Goal: Task Accomplishment & Management: Use online tool/utility

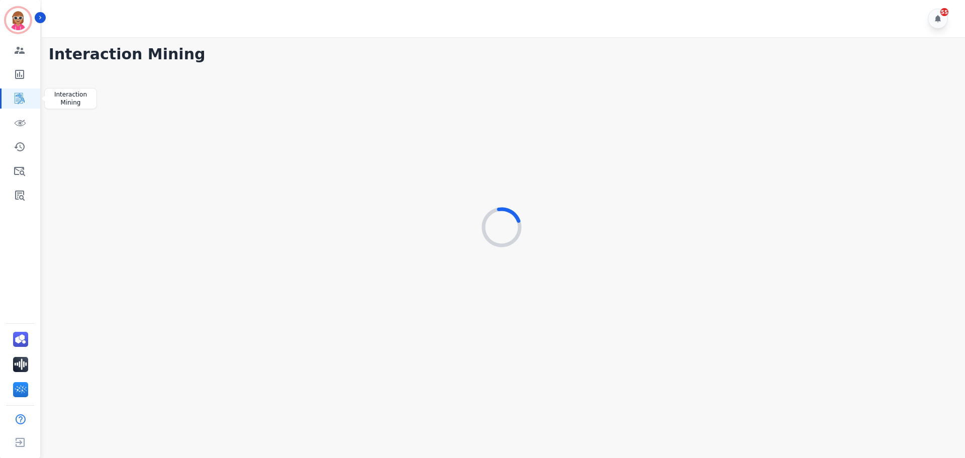
click at [17, 94] on icon "Sidebar" at bounding box center [20, 98] width 12 height 12
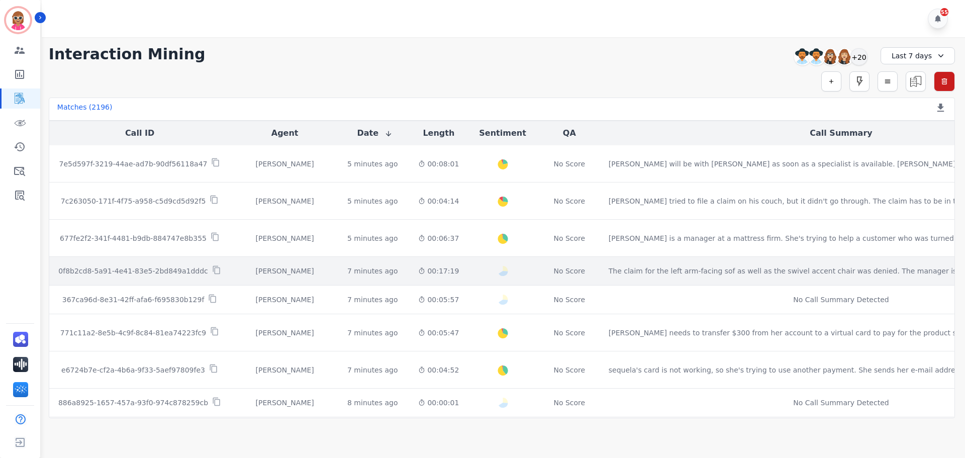
click at [221, 271] on td "0f8b2cd8-5a91-4e41-83e5-2bd849a1dddc" at bounding box center [139, 271] width 181 height 29
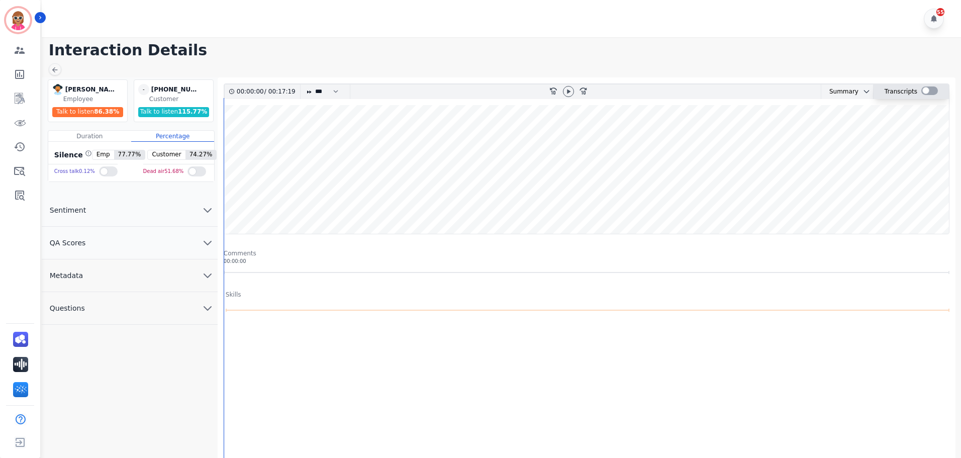
click at [926, 90] on div at bounding box center [929, 90] width 17 height 9
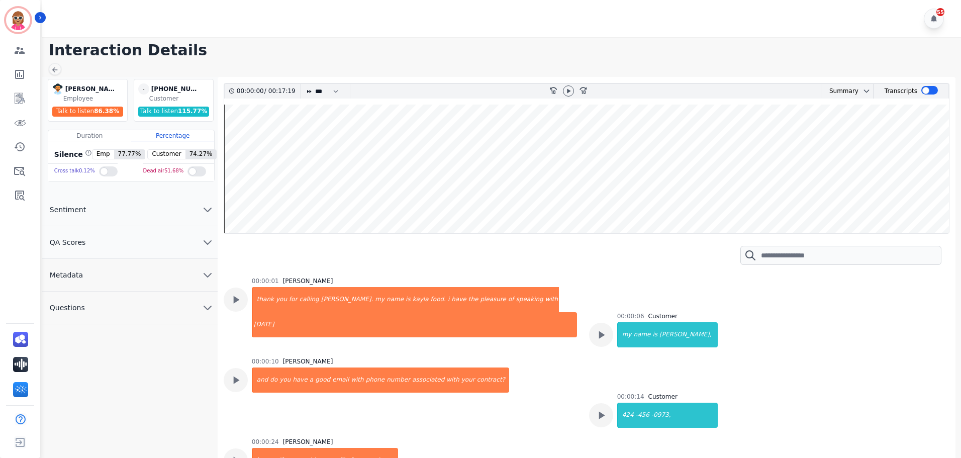
drag, startPoint x: 566, startPoint y: 91, endPoint x: 572, endPoint y: 102, distance: 12.6
click at [567, 92] on icon at bounding box center [568, 91] width 8 height 8
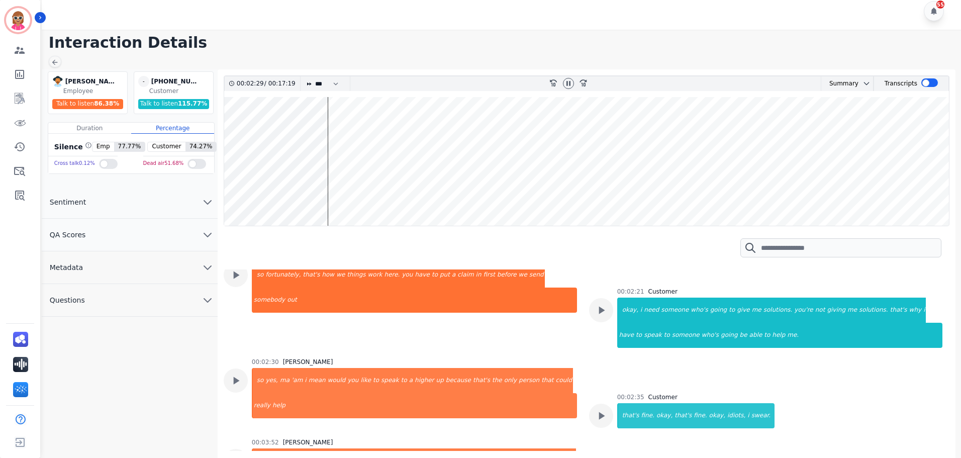
scroll to position [553, 0]
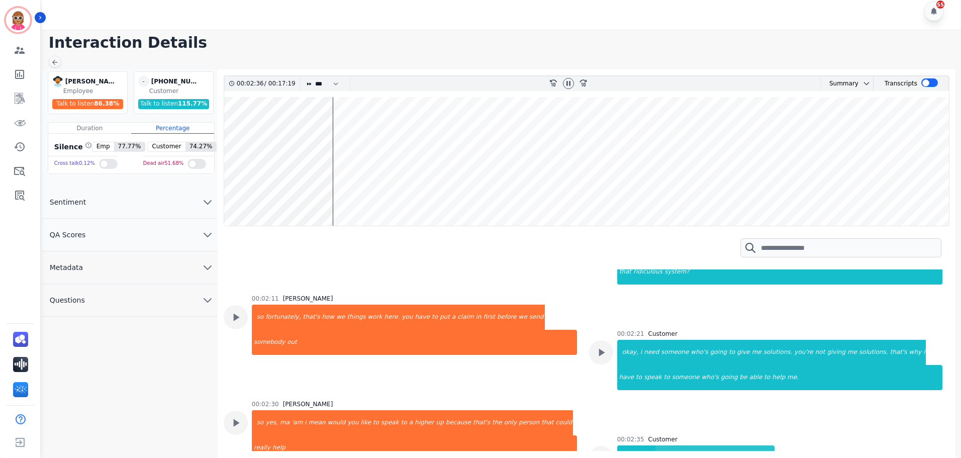
drag, startPoint x: 259, startPoint y: 371, endPoint x: 547, endPoint y: 398, distance: 289.1
click at [515, 400] on div "00:02:30 [PERSON_NAME] so yes, ma 'am i mean would you like to speak to a highe…" at bounding box center [414, 434] width 325 height 68
drag, startPoint x: 560, startPoint y: 372, endPoint x: 370, endPoint y: 367, distance: 189.5
click at [375, 410] on div "so yes, ma 'am i mean would you like to speak to a higher up because that's the…" at bounding box center [414, 435] width 325 height 50
drag, startPoint x: 257, startPoint y: 368, endPoint x: 316, endPoint y: 368, distance: 59.3
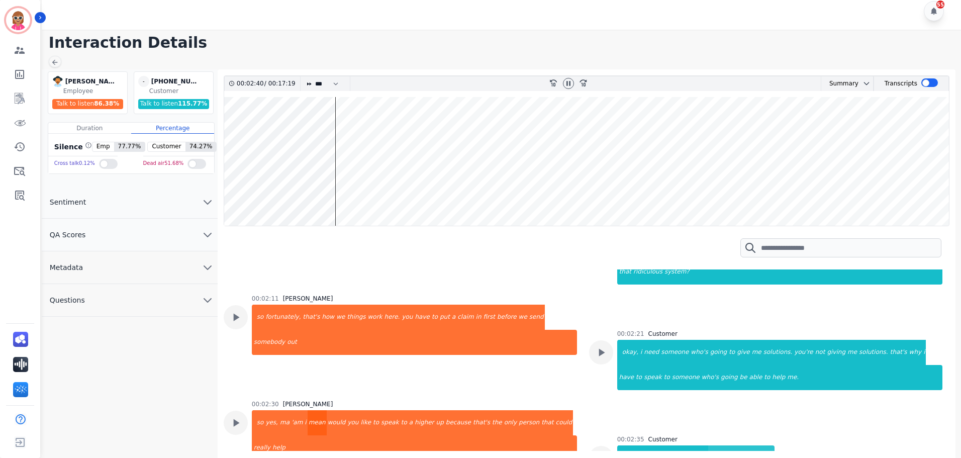
click at [314, 410] on div "mean" at bounding box center [316, 422] width 19 height 25
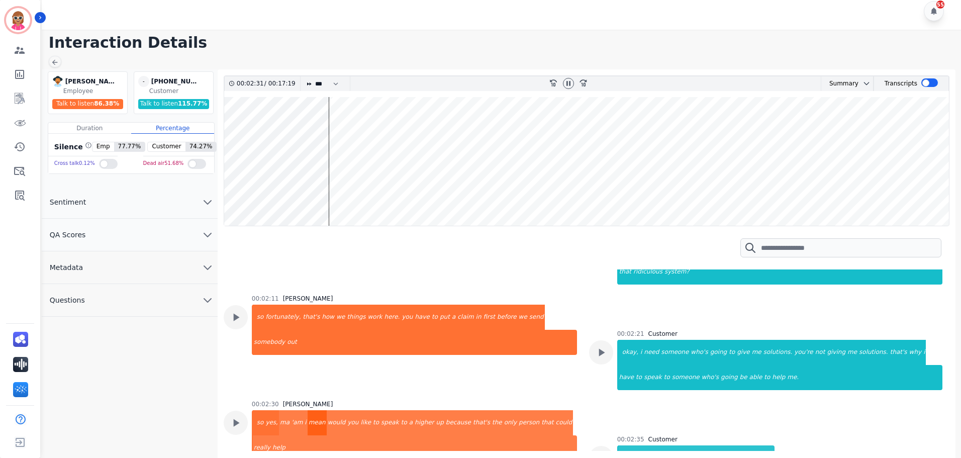
click at [314, 410] on div "mean" at bounding box center [316, 422] width 19 height 25
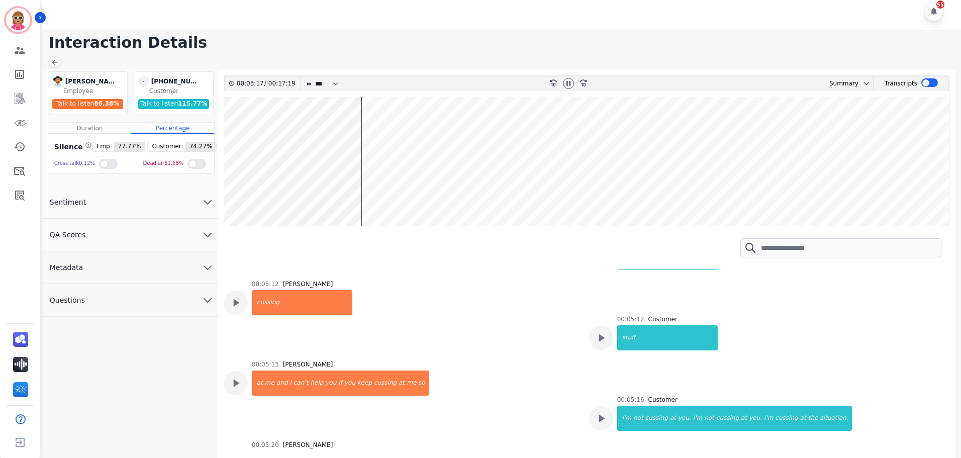
scroll to position [1909, 0]
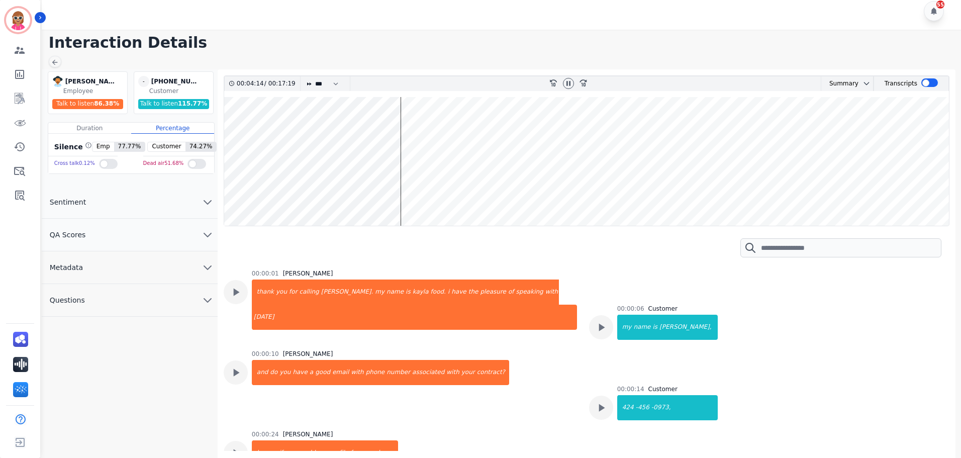
scroll to position [1909, 0]
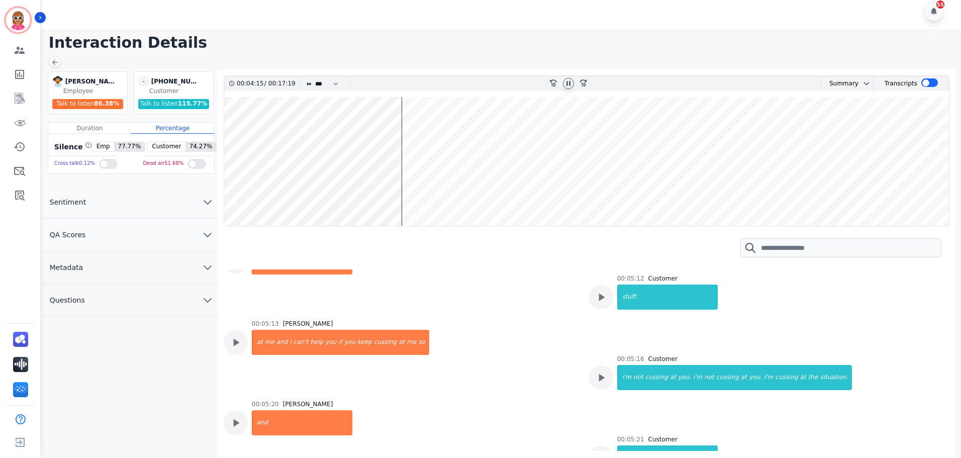
click at [567, 79] on icon at bounding box center [568, 83] width 8 height 8
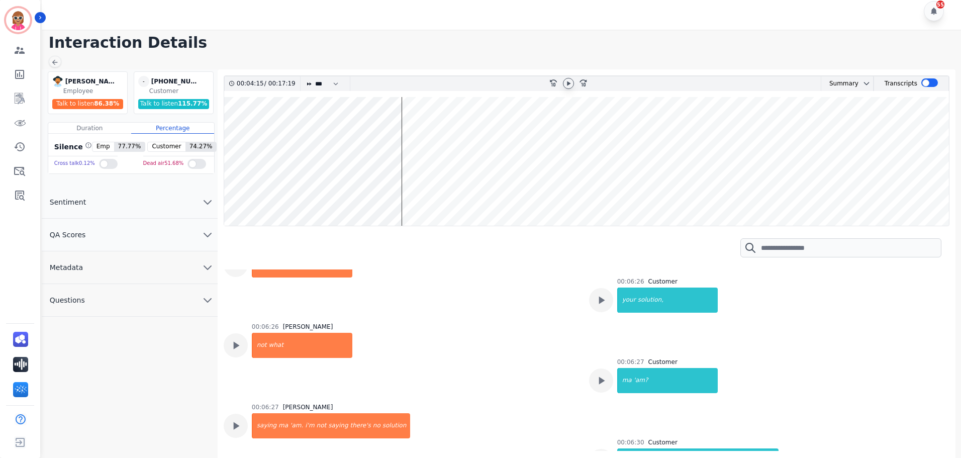
scroll to position [3768, 0]
